Goal: Check status: Check status

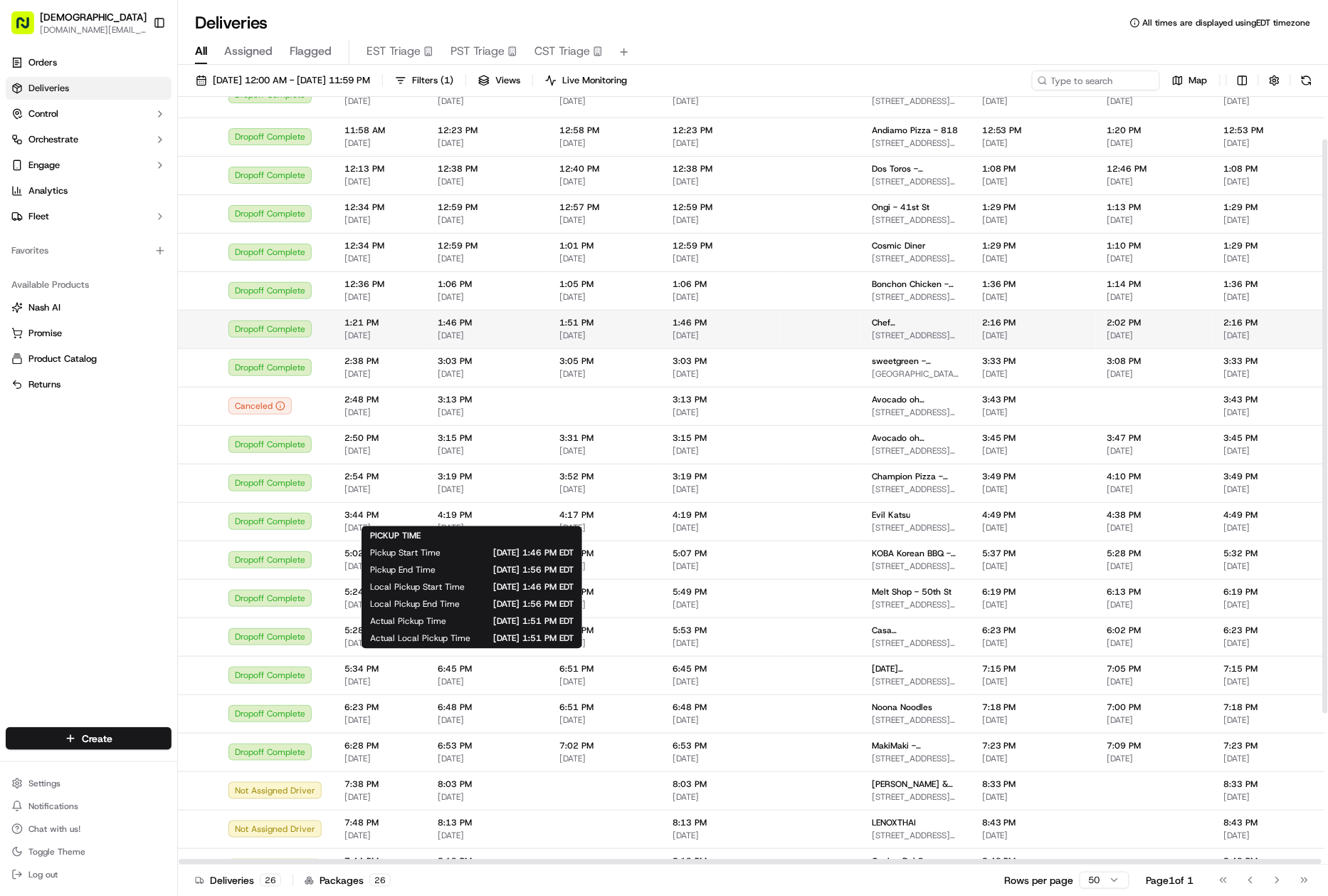
scroll to position [260, 0]
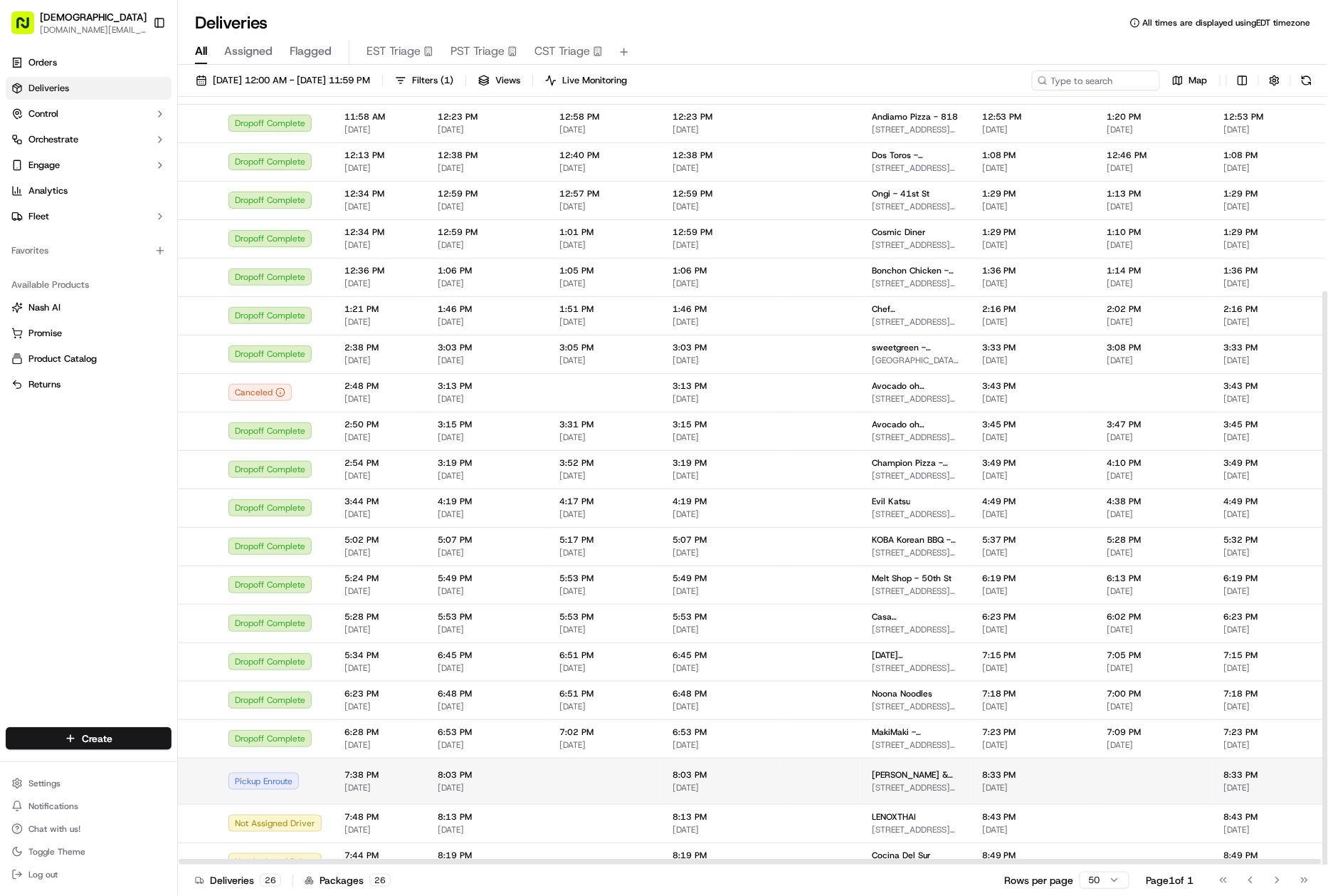
click at [804, 771] on td at bounding box center [820, 781] width 80 height 46
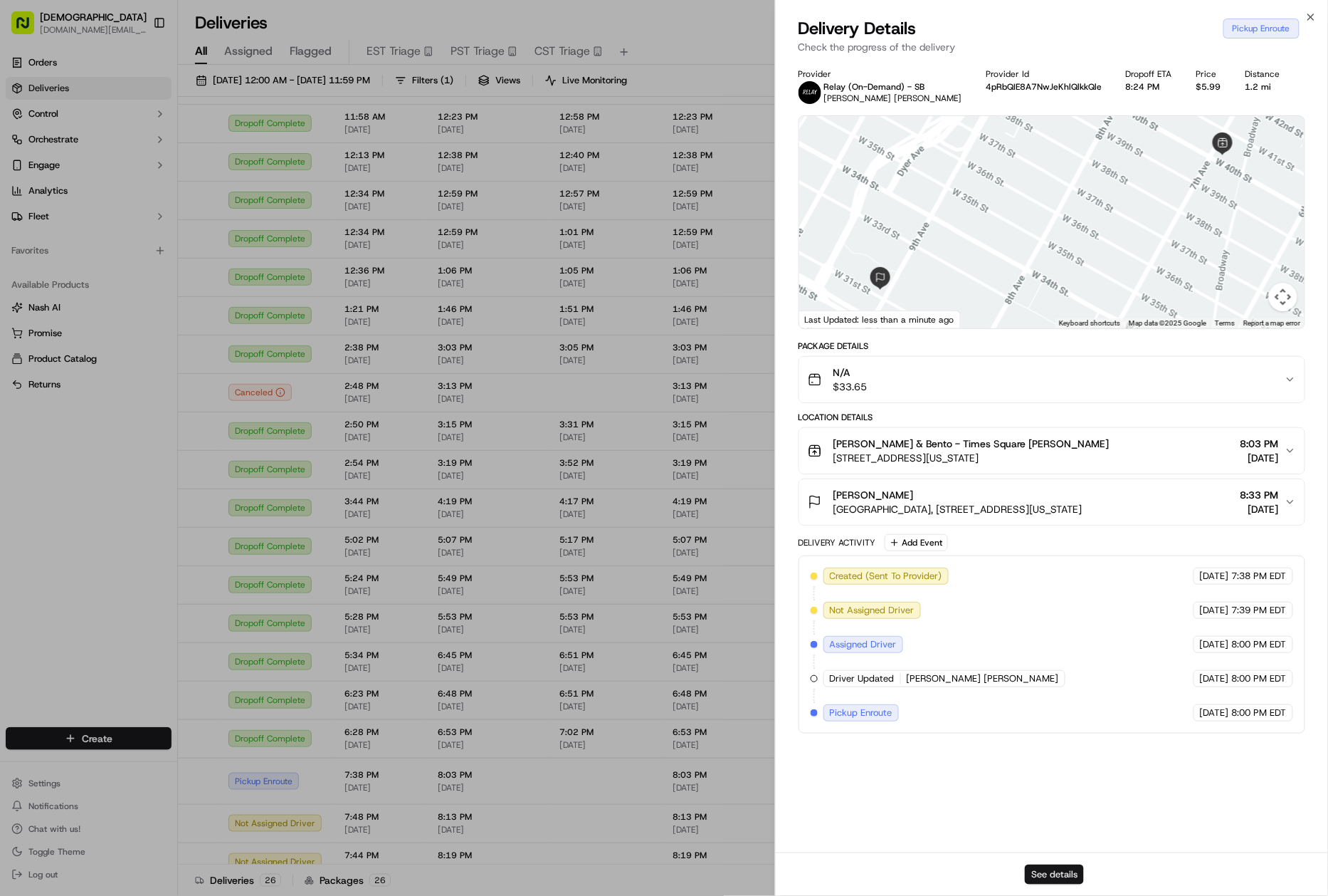
click at [1070, 877] on button "See details" at bounding box center [1054, 874] width 59 height 20
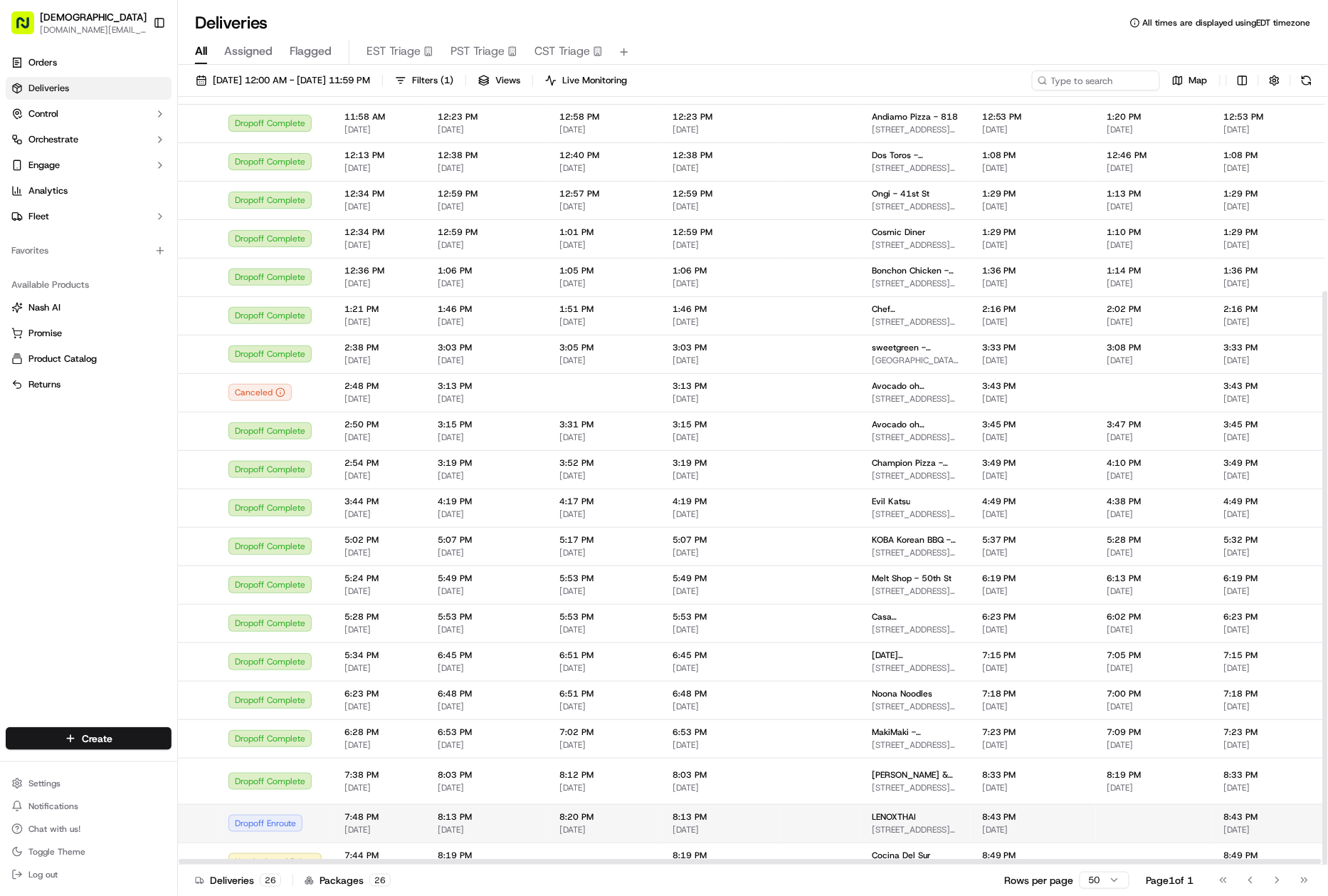
click at [768, 807] on td "8:13 PM [DATE]" at bounding box center [721, 822] width 119 height 39
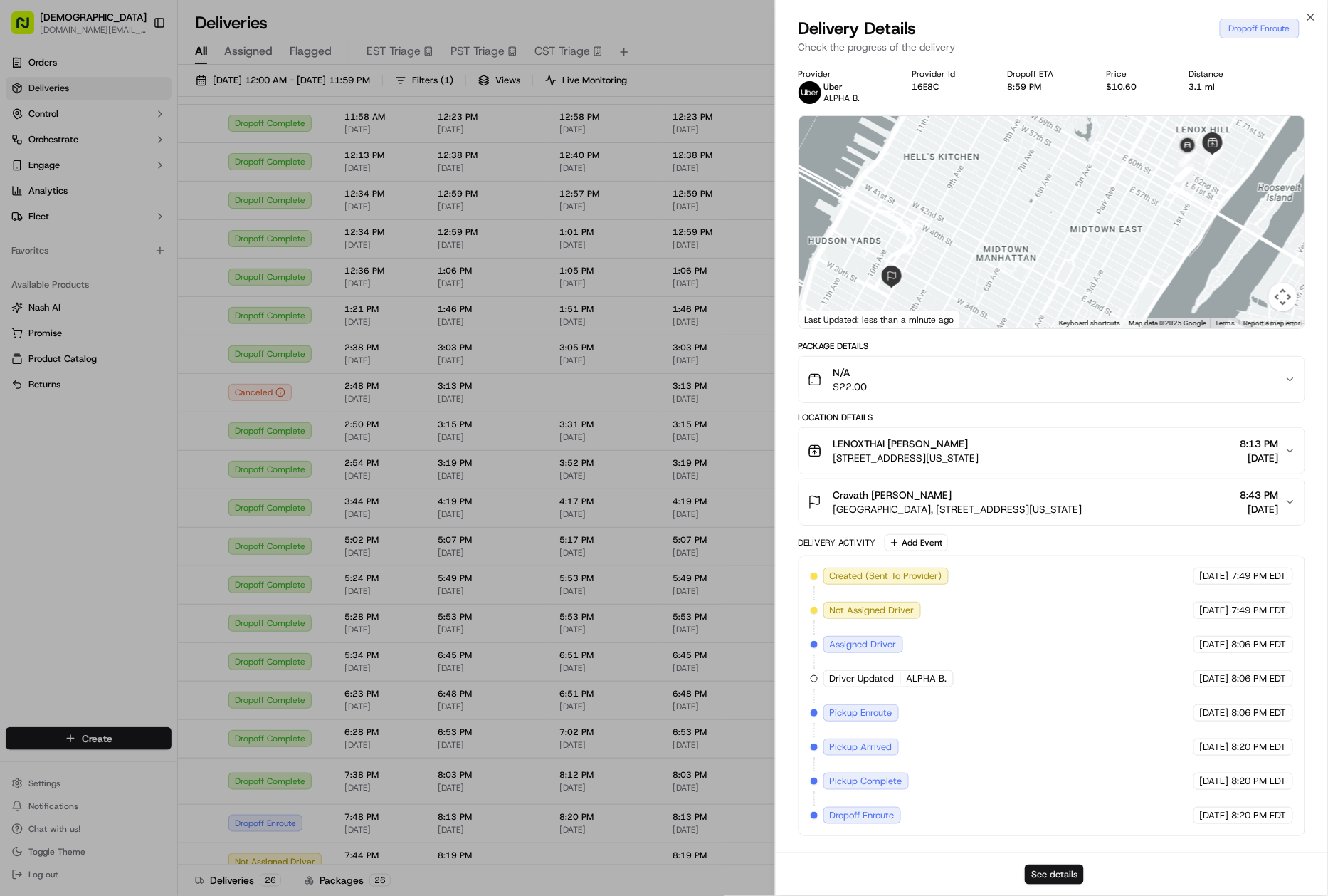
click at [1057, 883] on button "See details" at bounding box center [1054, 874] width 59 height 20
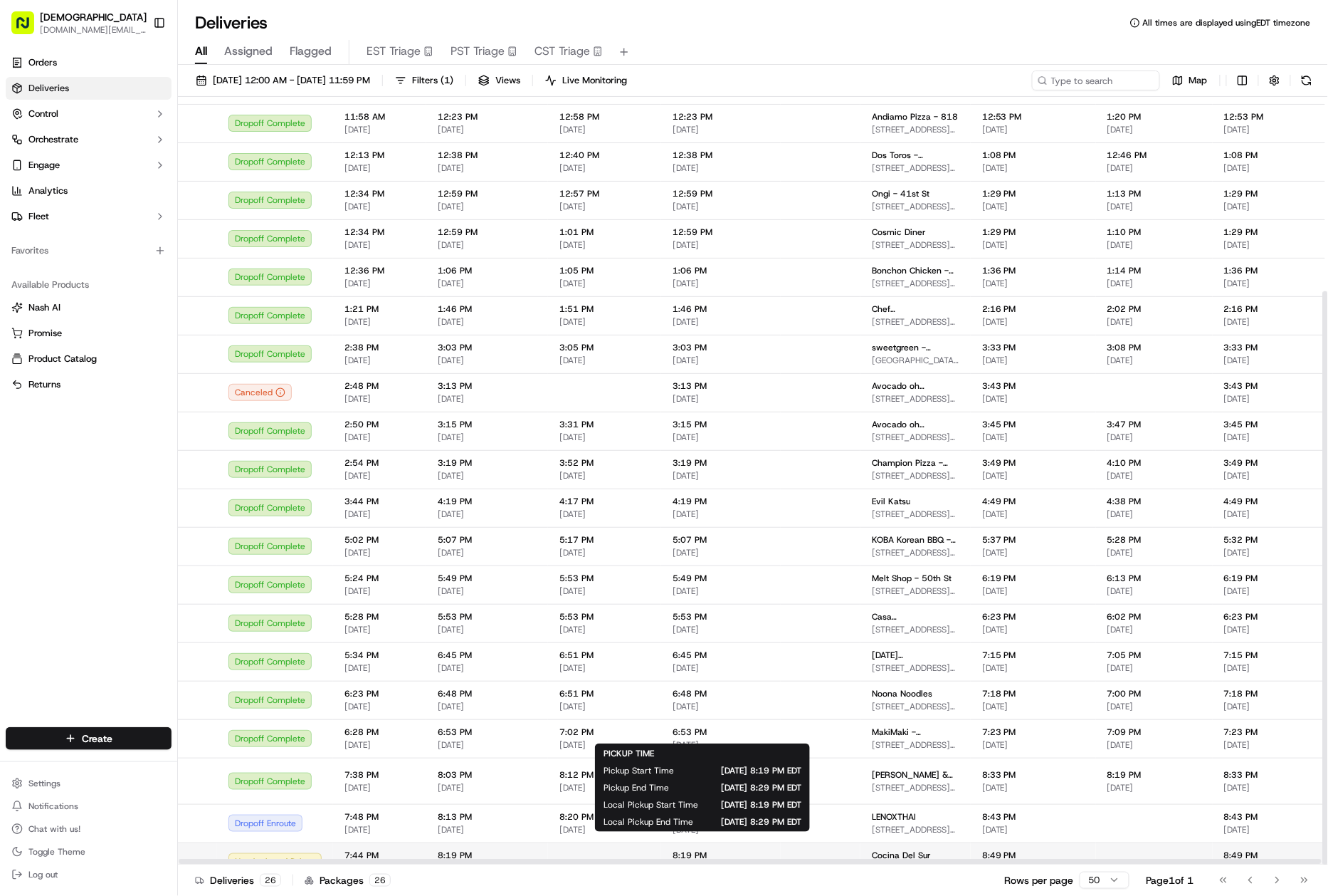
click at [755, 849] on span "8:19 PM" at bounding box center [721, 854] width 97 height 11
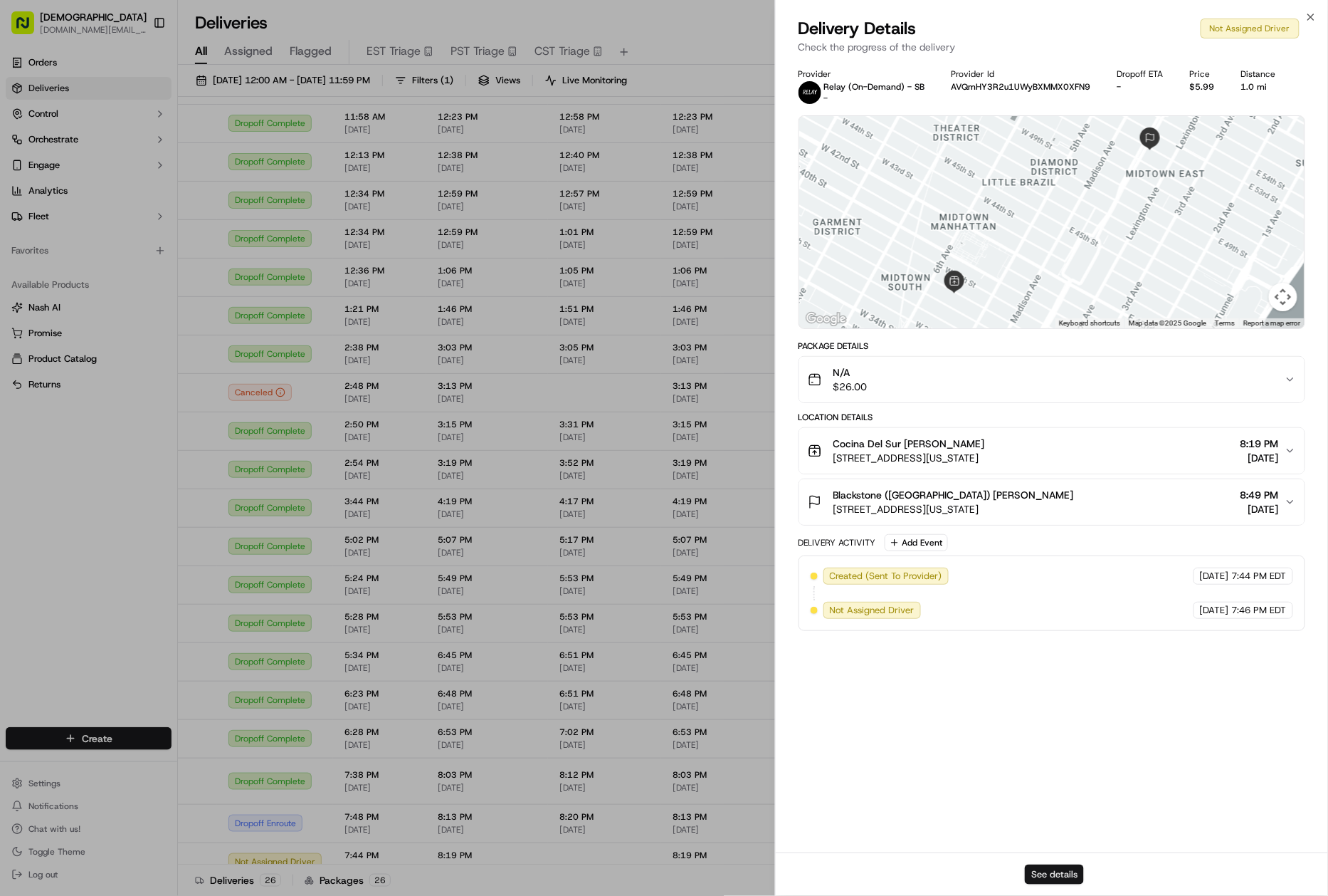
click at [1040, 870] on button "See details" at bounding box center [1054, 874] width 59 height 20
